Goal: Ask a question

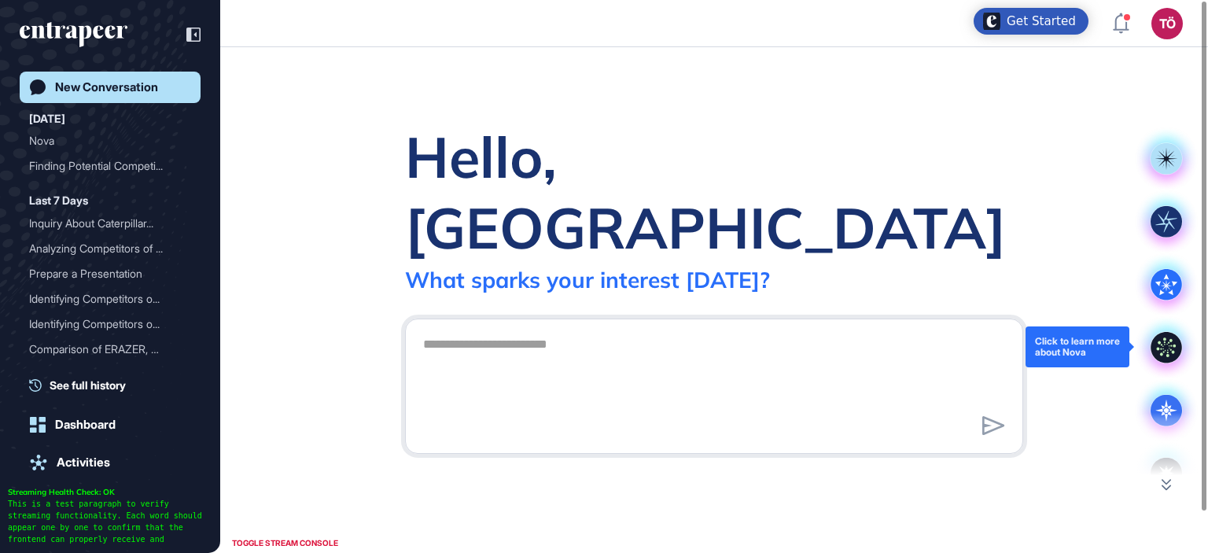
click at [1164, 349] on icon at bounding box center [1166, 347] width 31 height 31
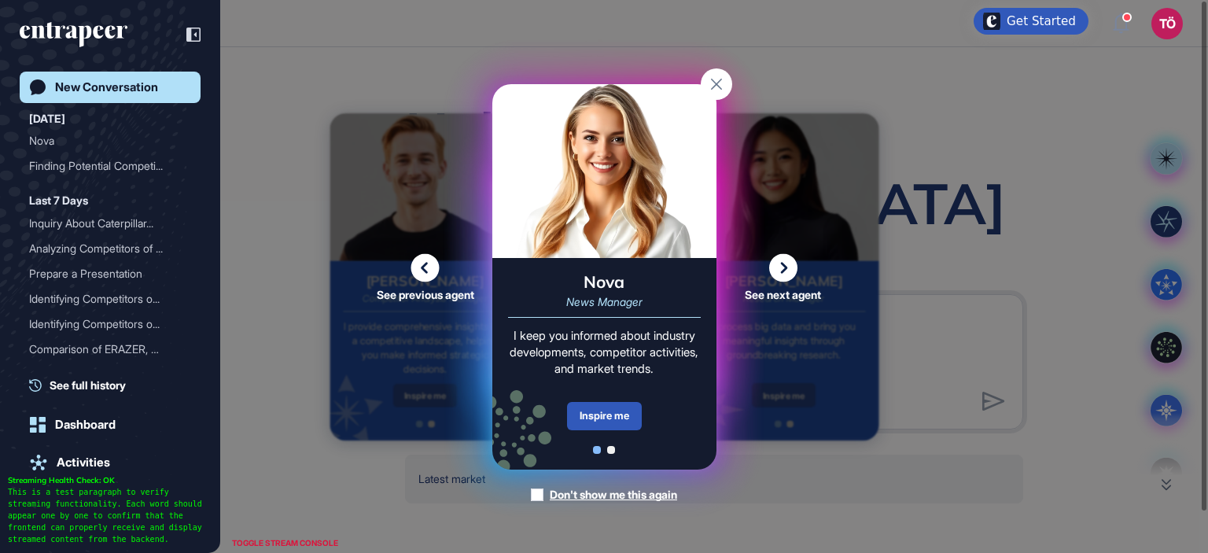
click at [596, 404] on div "Inspire me" at bounding box center [604, 416] width 75 height 28
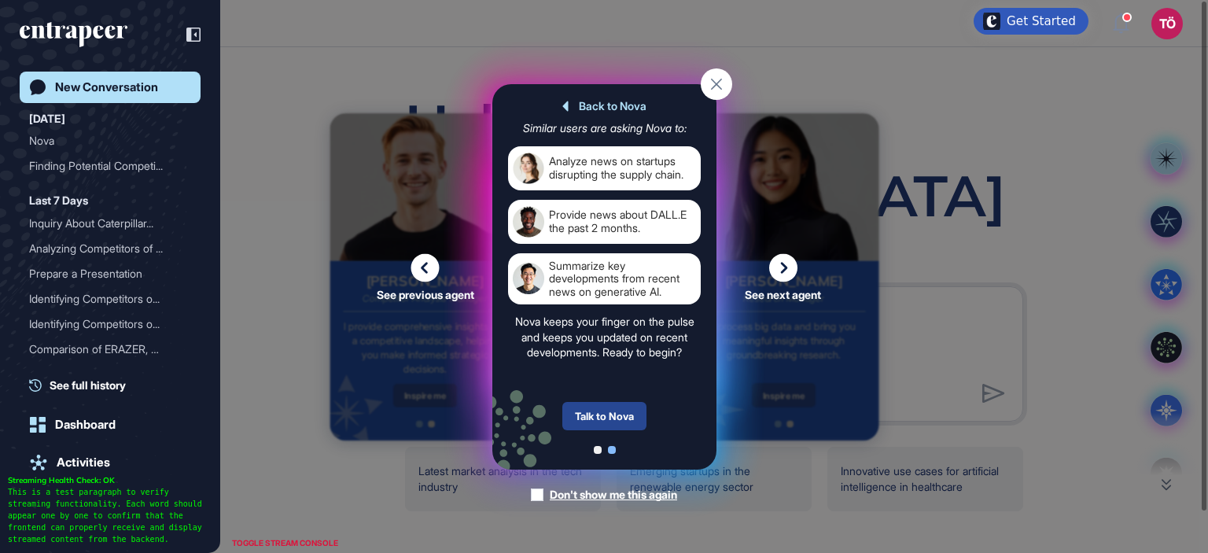
click at [613, 421] on div "Talk to Nova" at bounding box center [604, 416] width 84 height 28
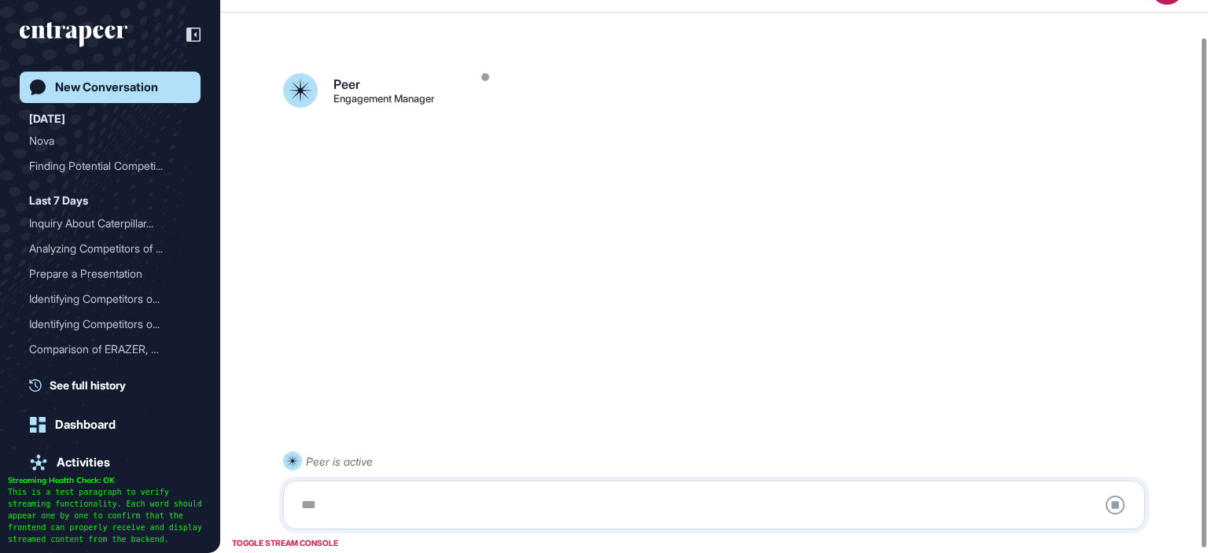
scroll to position [44, 0]
